Goal: Download file/media

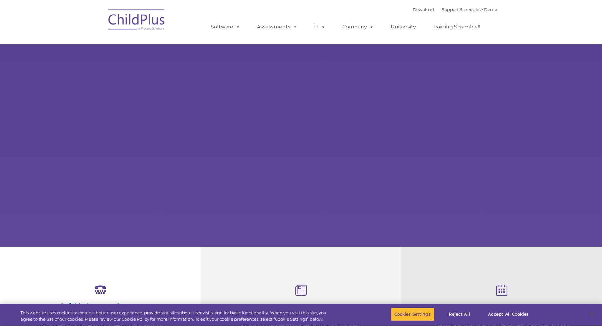
type input ""
select select "MEDIUM"
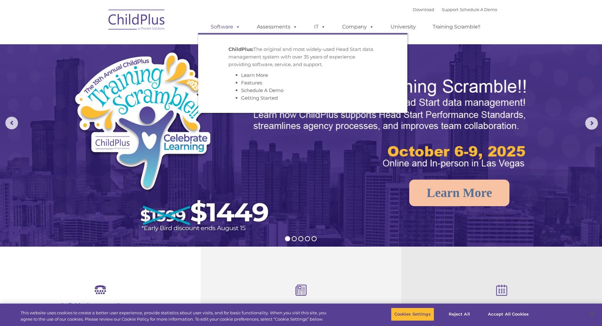
click at [232, 27] on link "Software" at bounding box center [226, 27] width 42 height 13
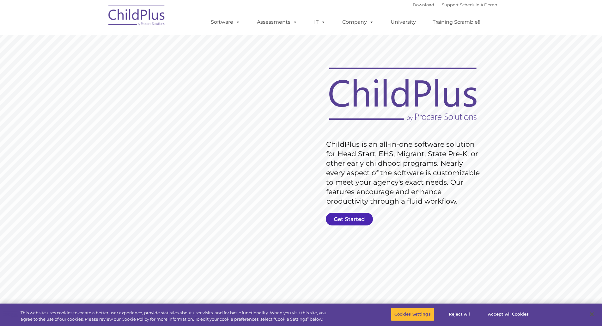
click at [357, 218] on link "Get Started" at bounding box center [349, 219] width 47 height 13
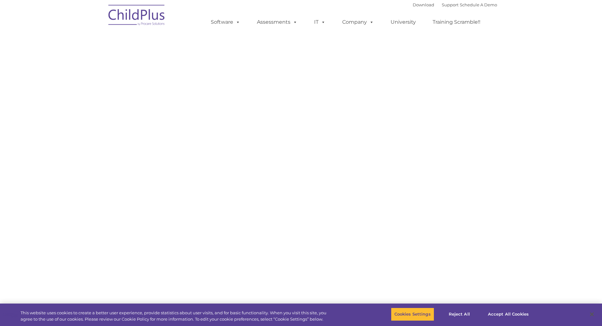
select select "MEDIUM"
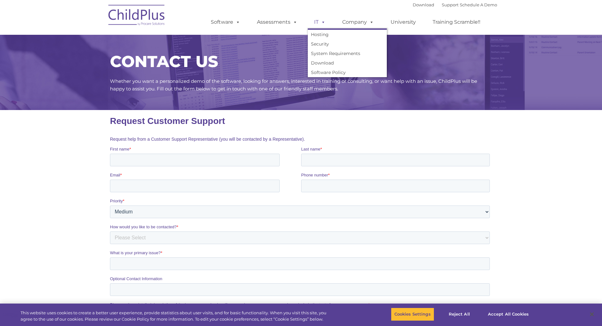
click at [313, 22] on link "IT" at bounding box center [320, 22] width 24 height 13
click at [318, 63] on link "Download" at bounding box center [347, 62] width 79 height 9
